Goal: Information Seeking & Learning: Learn about a topic

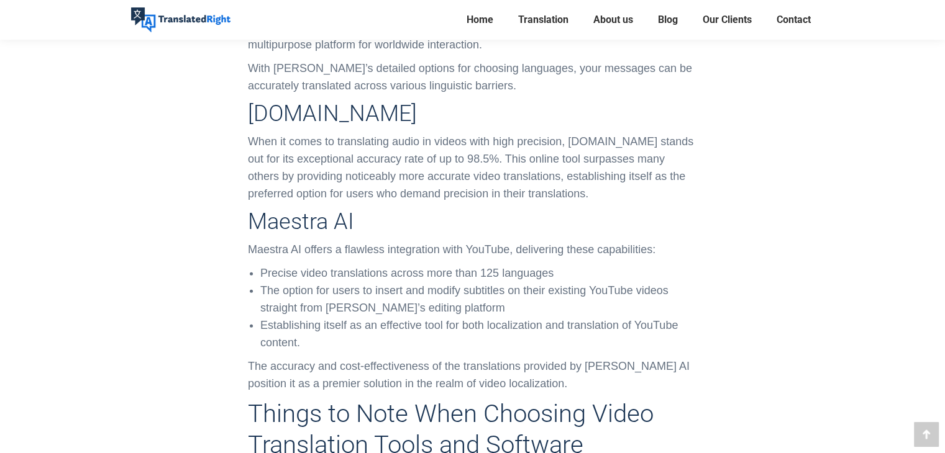
scroll to position [3523, 0]
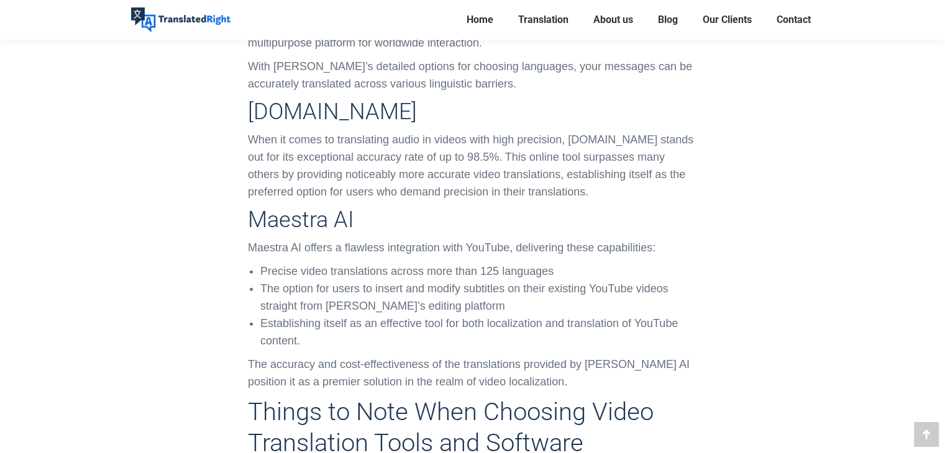
click at [298, 208] on h3 "Maestra AI" at bounding box center [472, 220] width 449 height 26
click at [306, 207] on h3 "Maestra AI" at bounding box center [472, 220] width 449 height 26
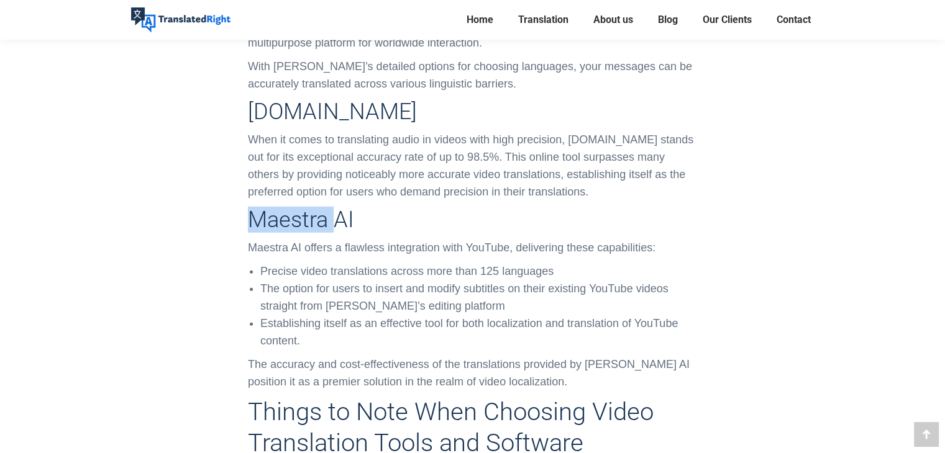
click at [306, 207] on h3 "Maestra AI" at bounding box center [472, 220] width 449 height 26
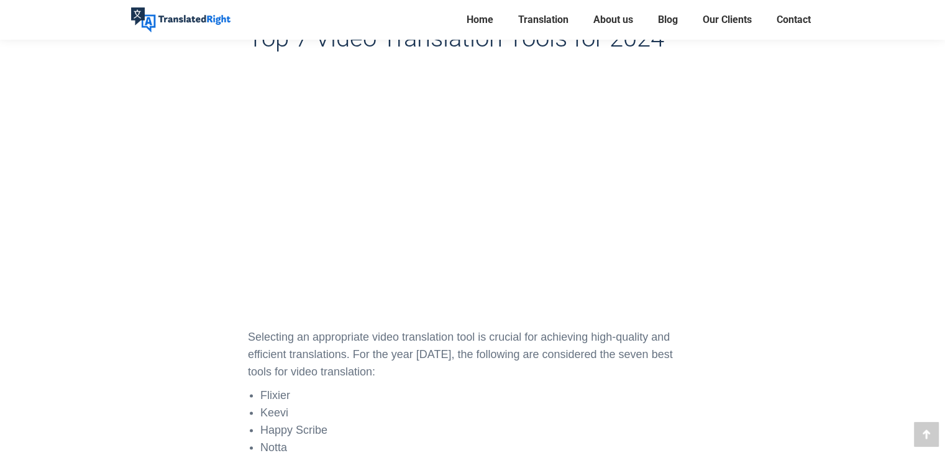
scroll to position [2109, 0]
